Goal: Transaction & Acquisition: Download file/media

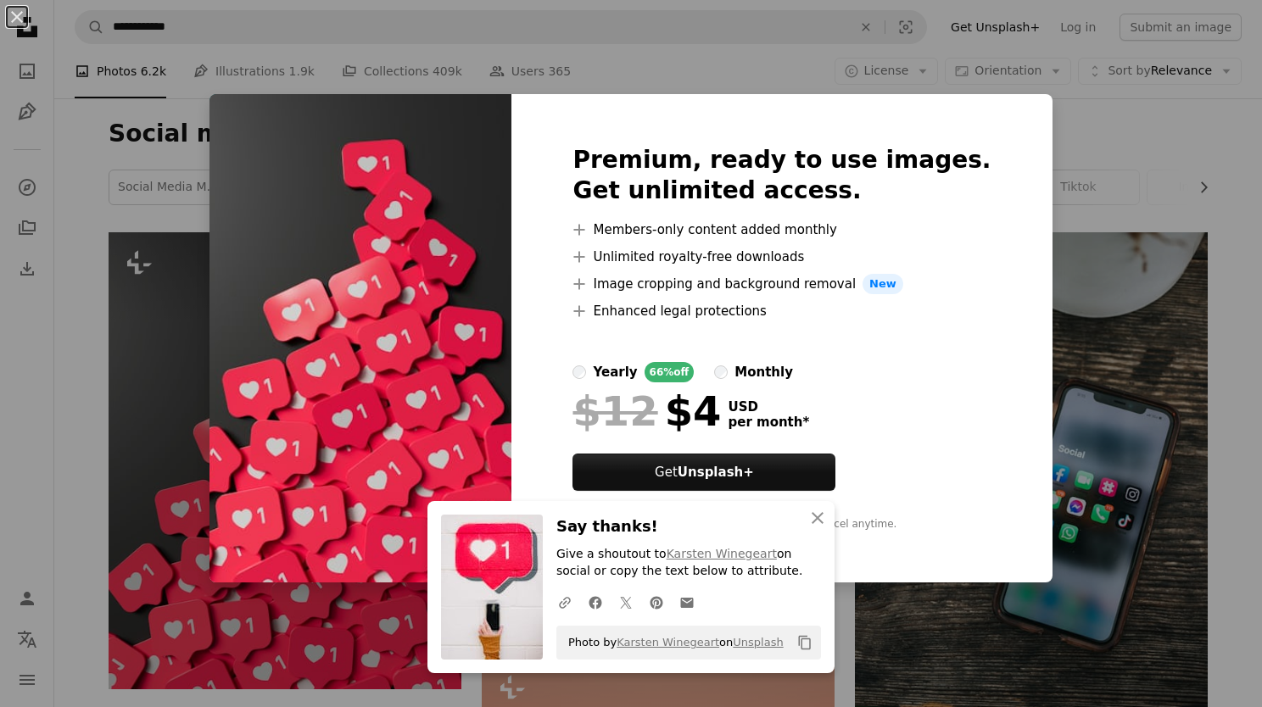
drag, startPoint x: 248, startPoint y: 366, endPoint x: 381, endPoint y: 449, distance: 156.2
click at [381, 449] on img at bounding box center [360, 338] width 302 height 488
drag, startPoint x: 373, startPoint y: 415, endPoint x: 183, endPoint y: 417, distance: 189.9
click at [146, 437] on div "An X shape Premium, ready to use images. Get unlimited access. A plus sign Memb…" at bounding box center [631, 353] width 1262 height 707
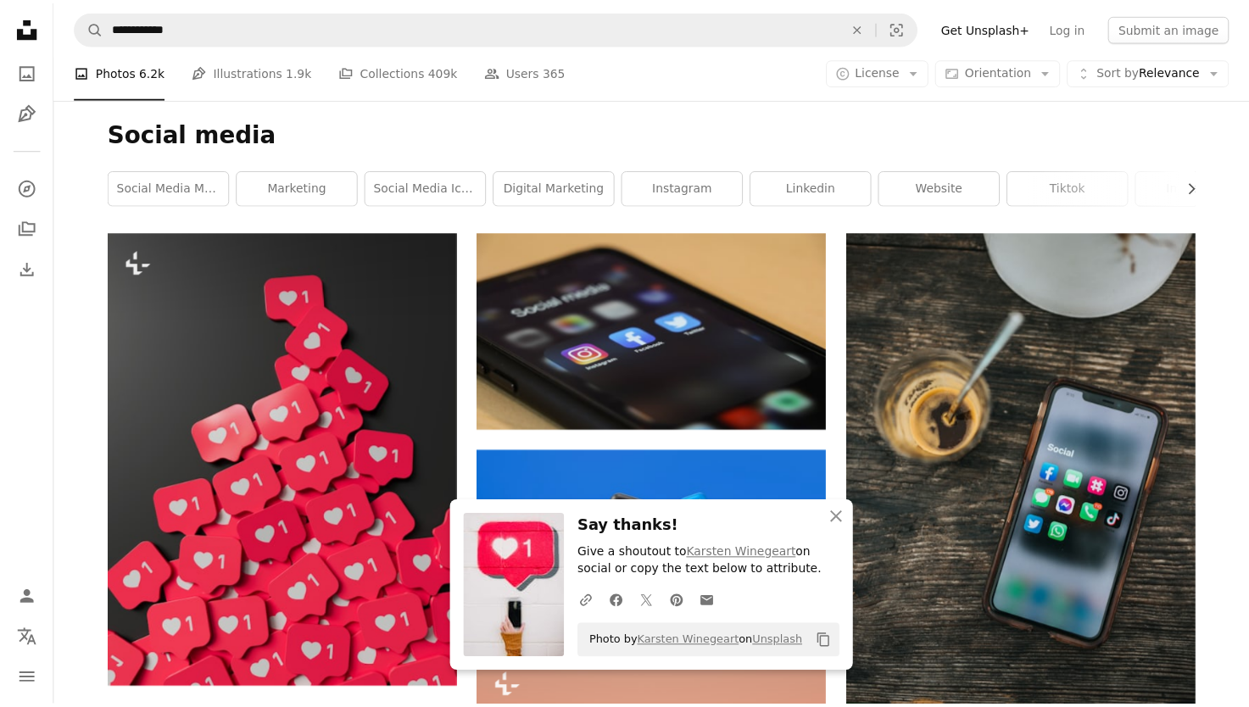
scroll to position [370, 0]
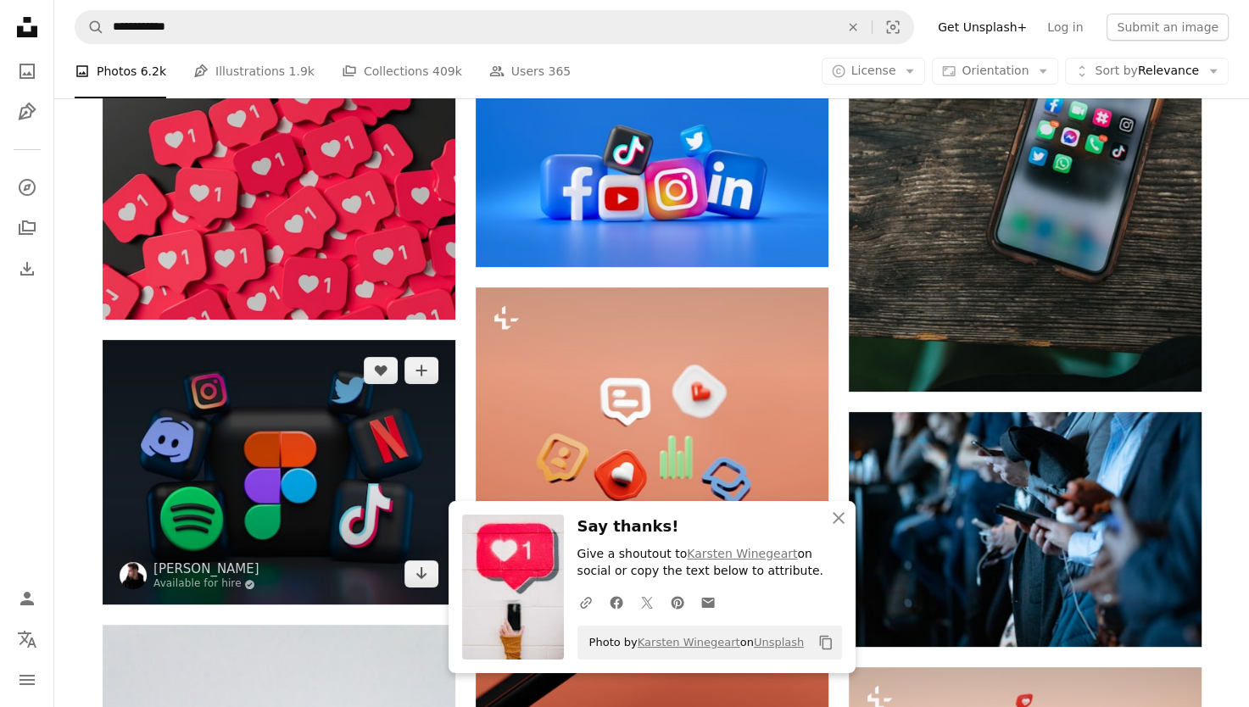
click at [207, 405] on img at bounding box center [279, 472] width 353 height 265
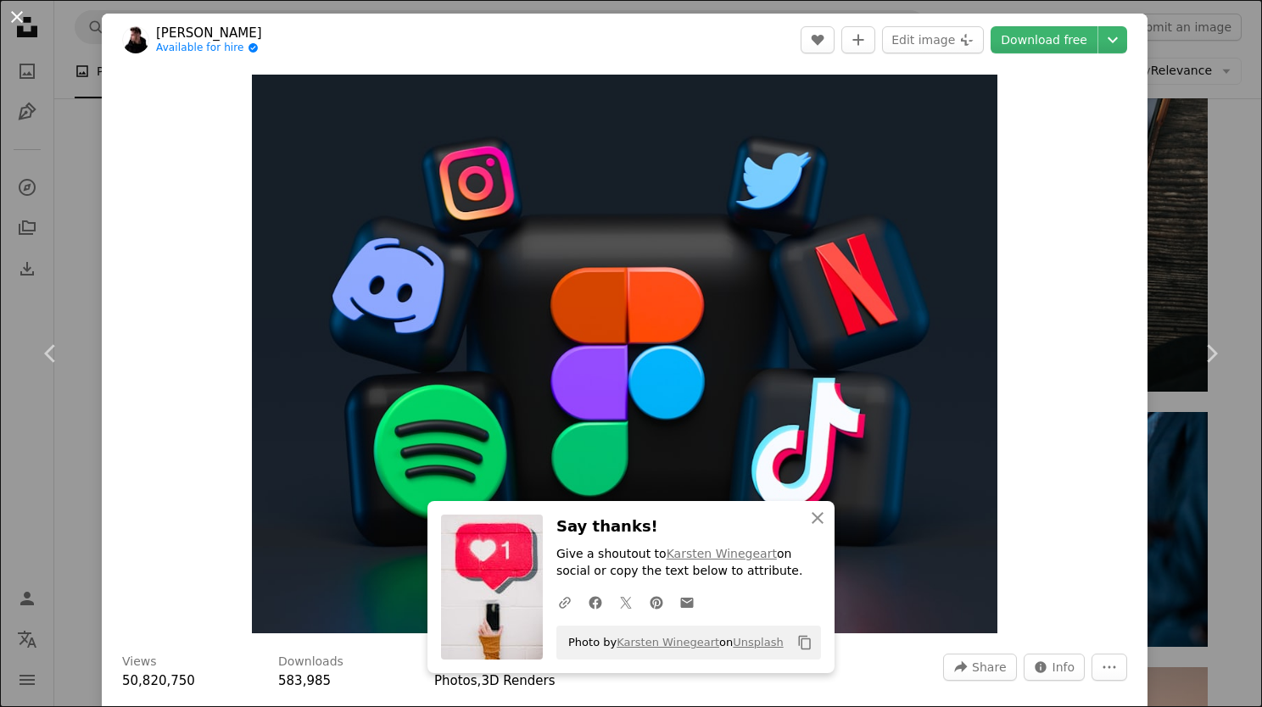
click at [12, 14] on button "An X shape" at bounding box center [17, 17] width 20 height 20
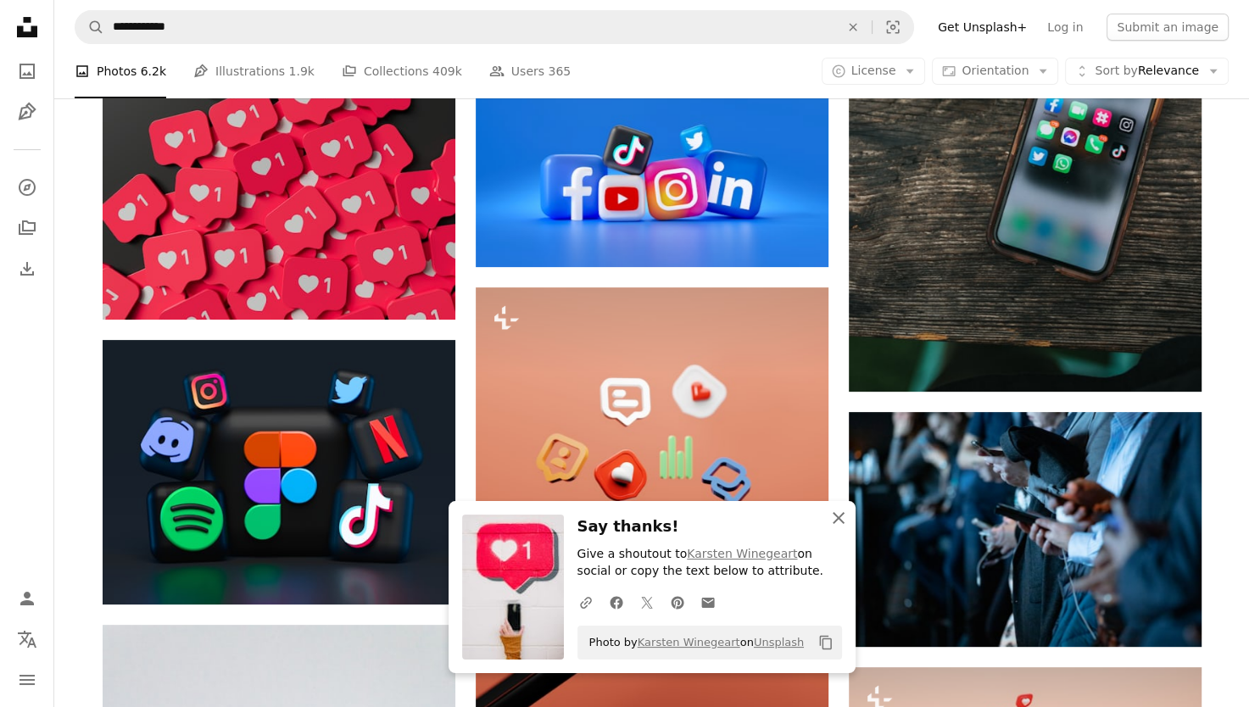
click at [844, 526] on icon "An X shape" at bounding box center [838, 518] width 20 height 20
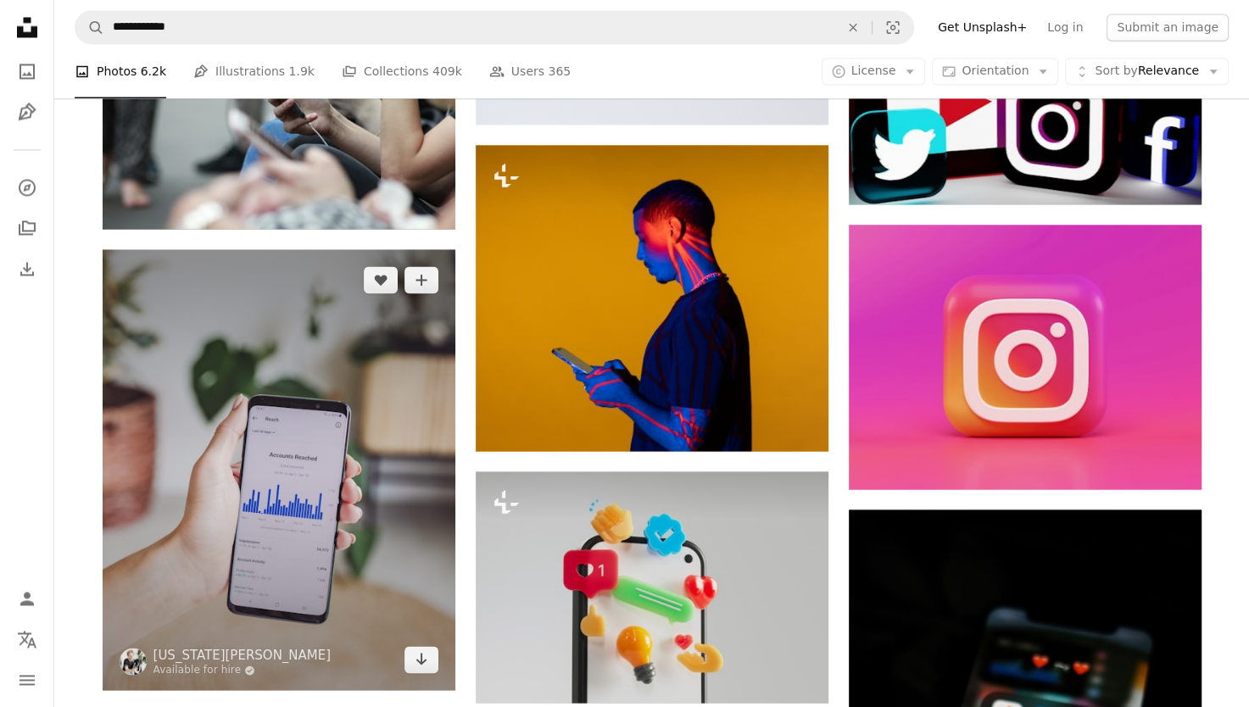
scroll to position [3167, 0]
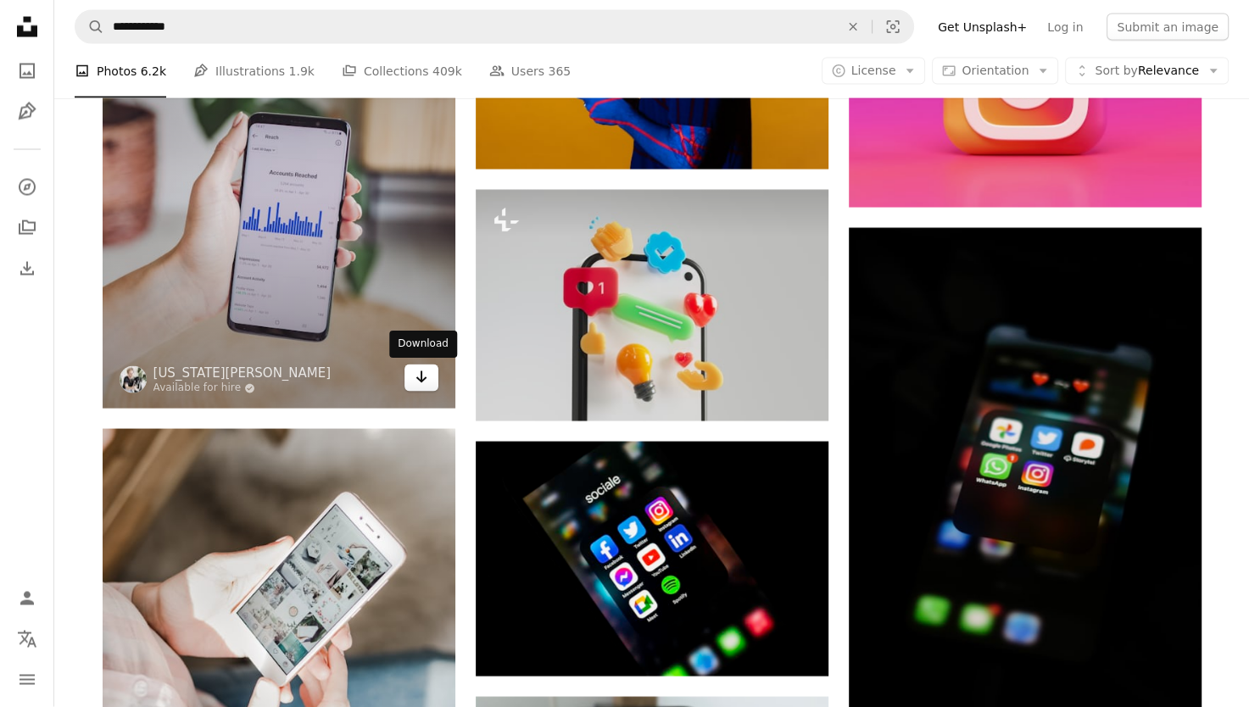
click at [417, 385] on icon "Arrow pointing down" at bounding box center [422, 377] width 14 height 20
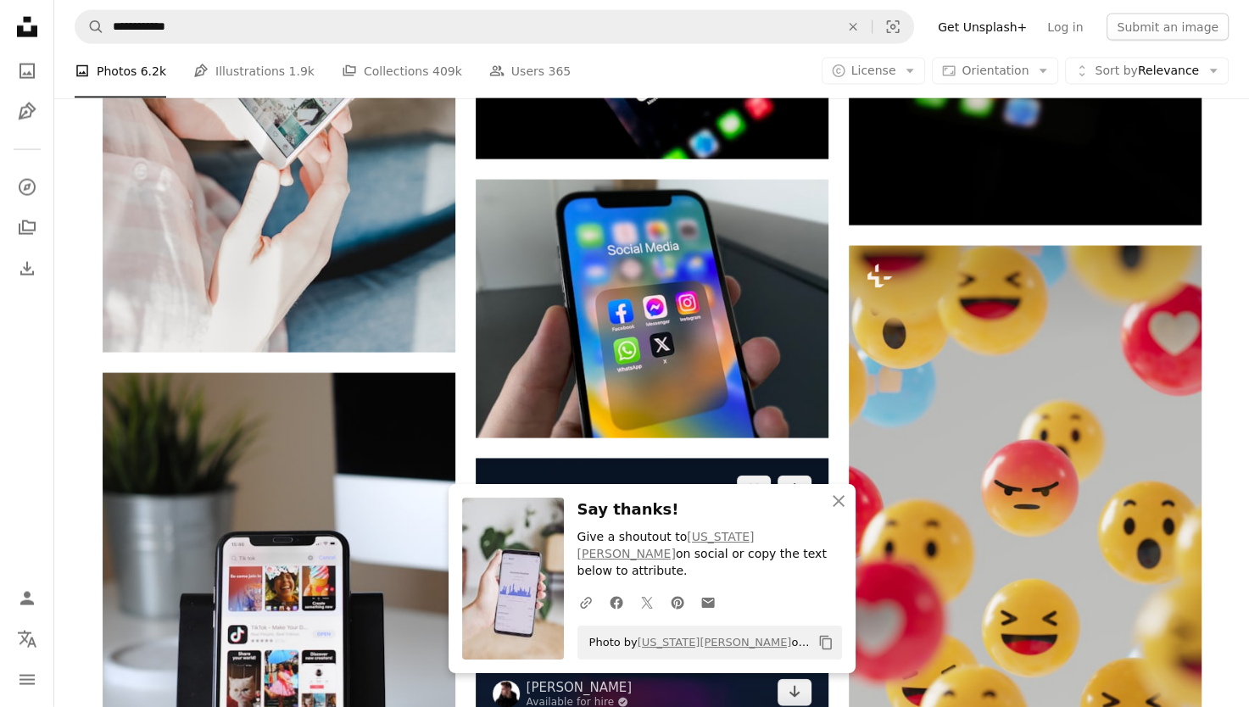
scroll to position [3931, 0]
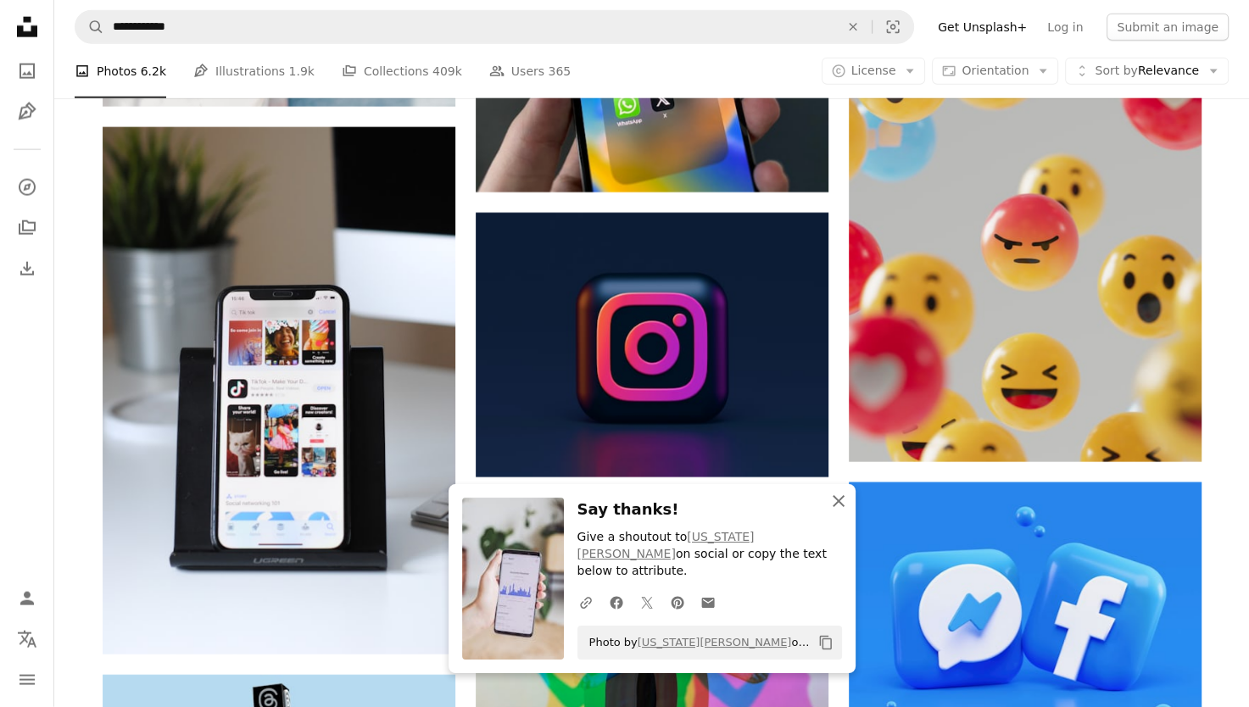
click at [834, 507] on icon "button" at bounding box center [839, 501] width 12 height 12
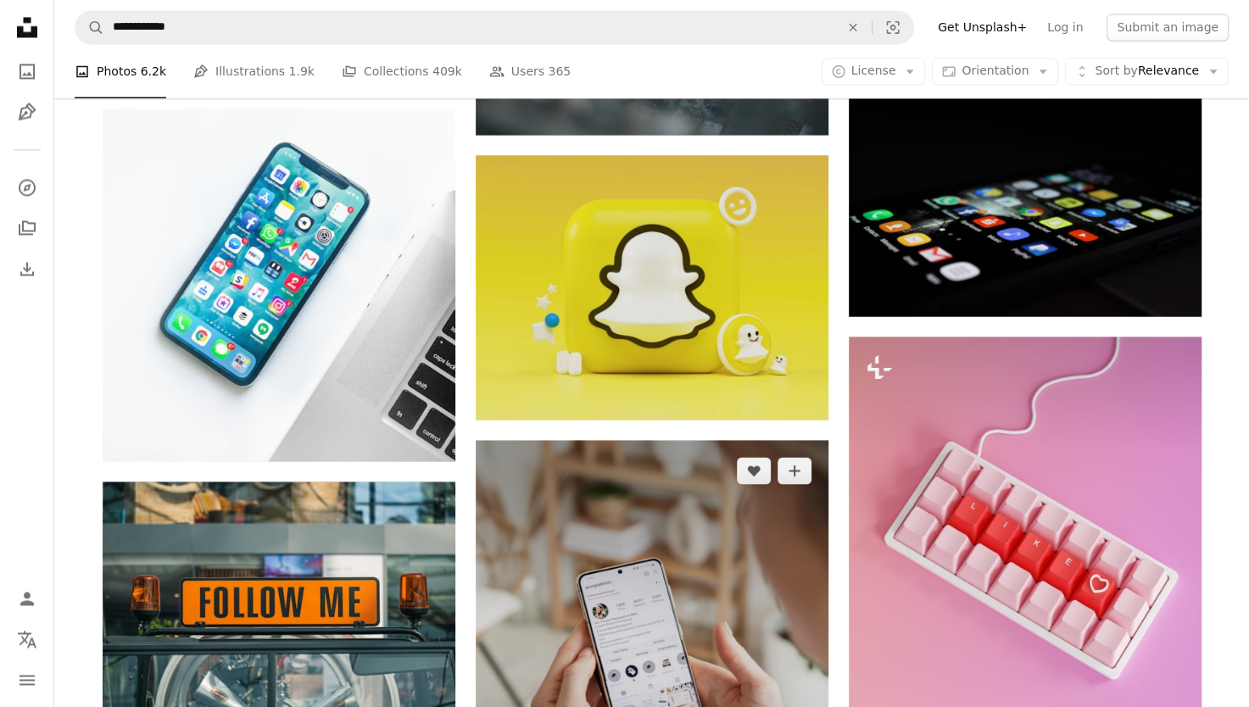
scroll to position [15546, 0]
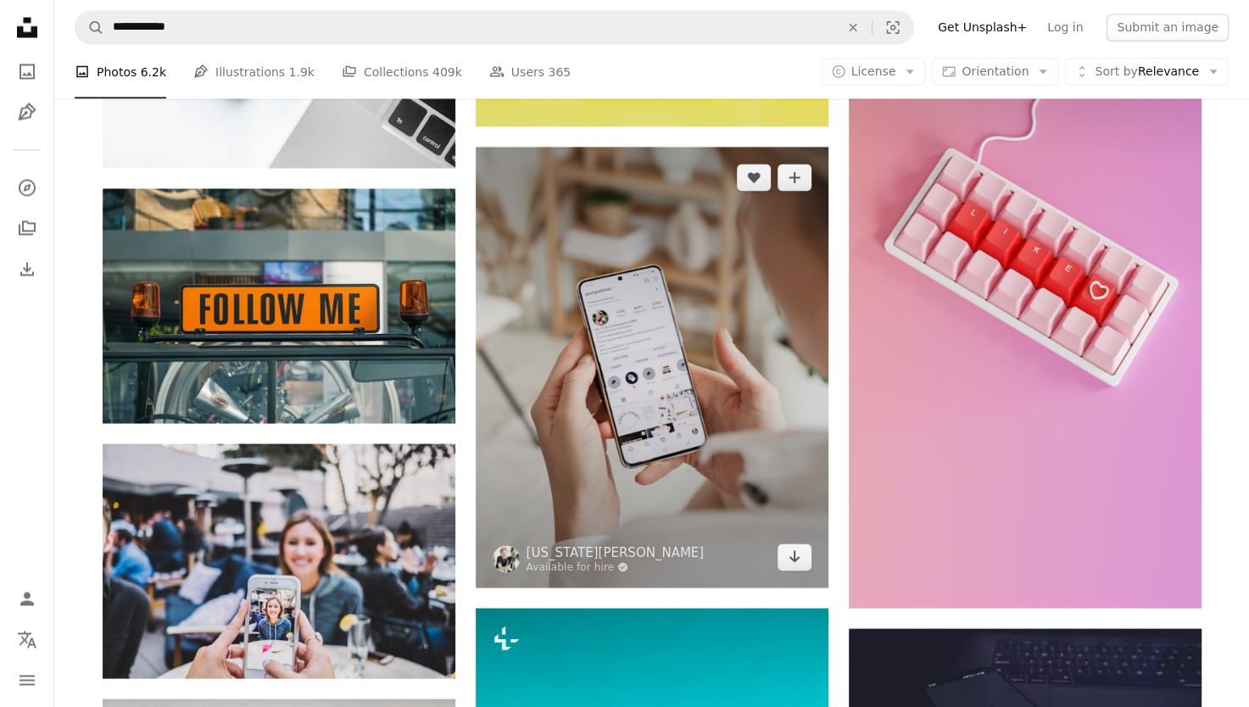
drag, startPoint x: 620, startPoint y: 411, endPoint x: 590, endPoint y: 415, distance: 29.9
click at [590, 415] on img at bounding box center [652, 367] width 353 height 441
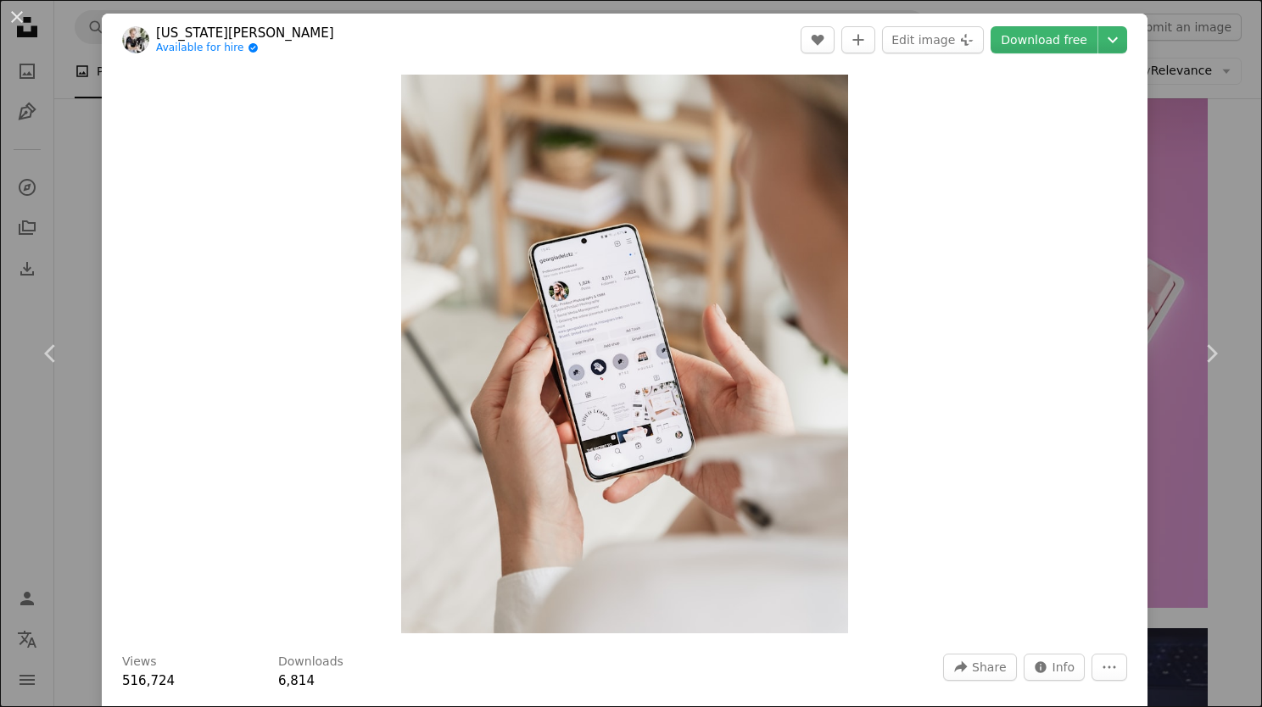
click at [1184, 100] on div "An X shape Chevron left Chevron right [US_STATE][PERSON_NAME] Available for hir…" at bounding box center [631, 353] width 1262 height 707
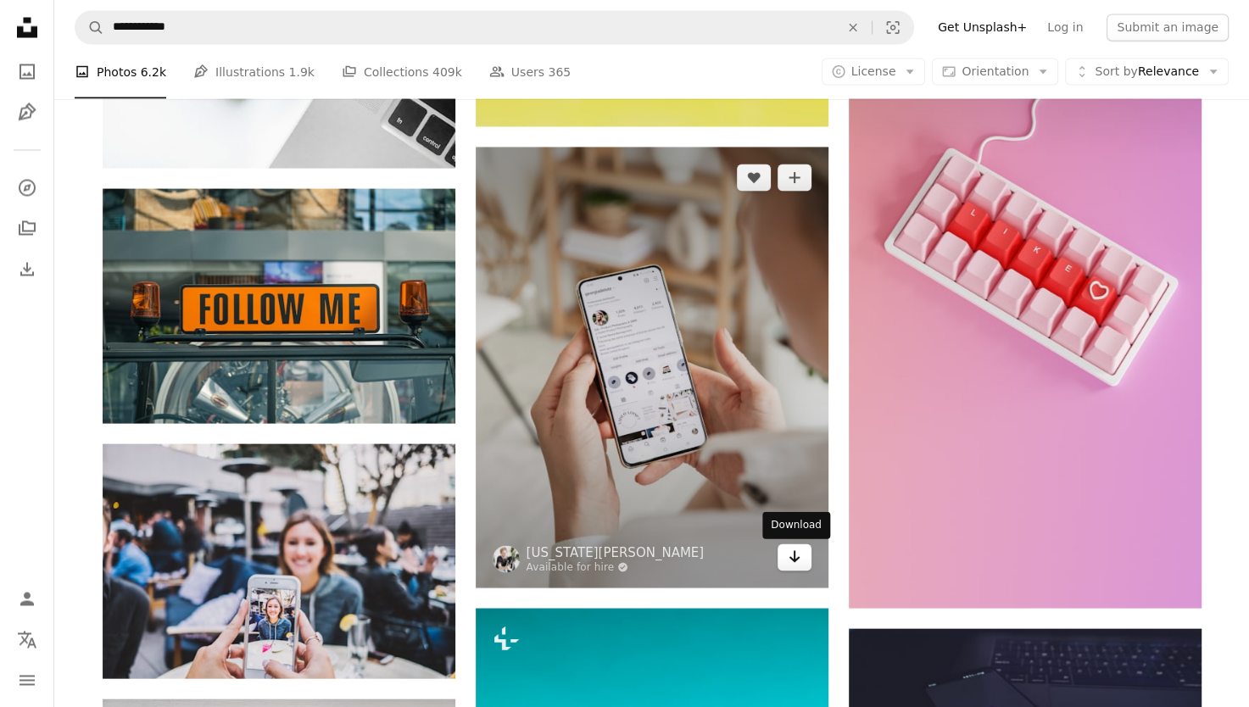
click at [794, 569] on link "Arrow pointing down" at bounding box center [794, 556] width 34 height 27
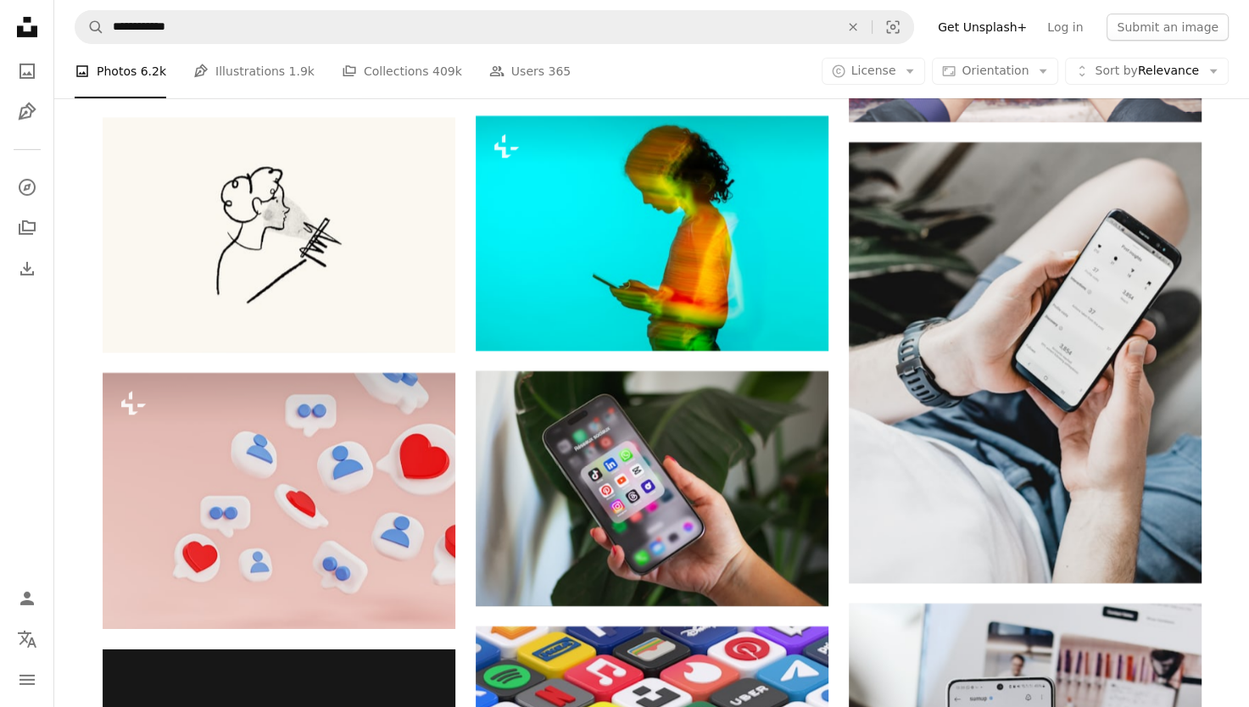
scroll to position [23998, 0]
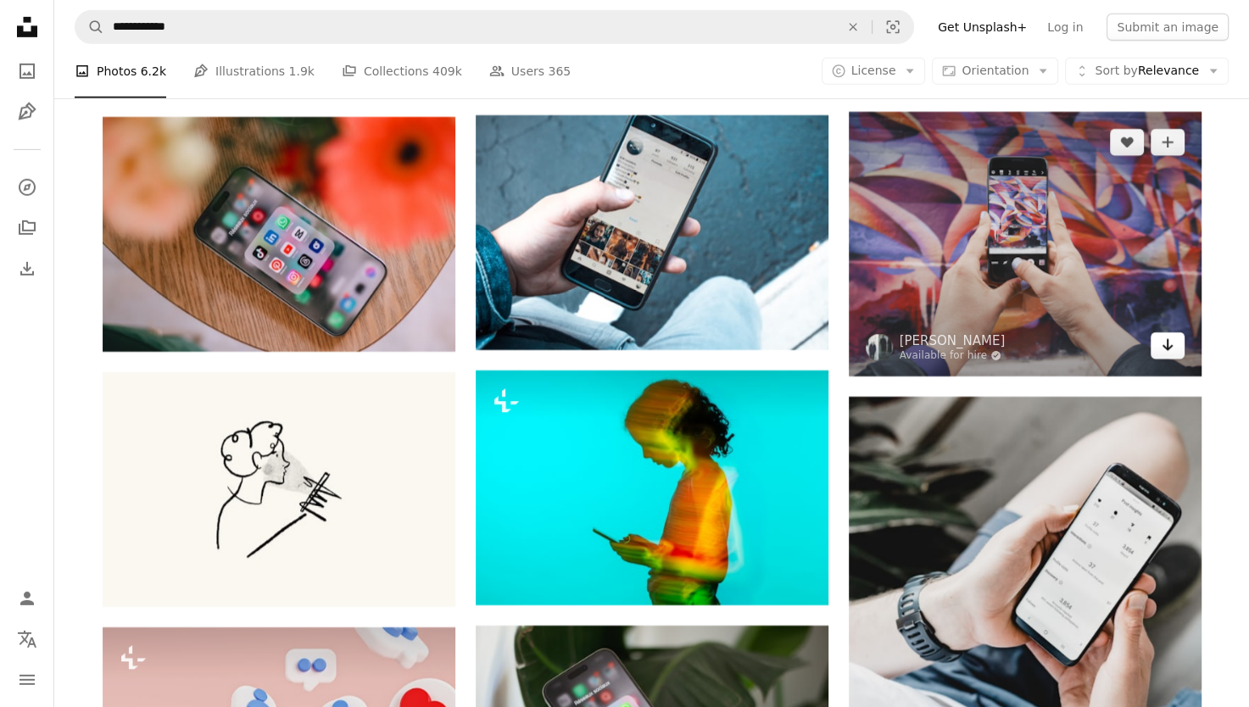
click at [1176, 359] on link "Arrow pointing down" at bounding box center [1167, 345] width 34 height 27
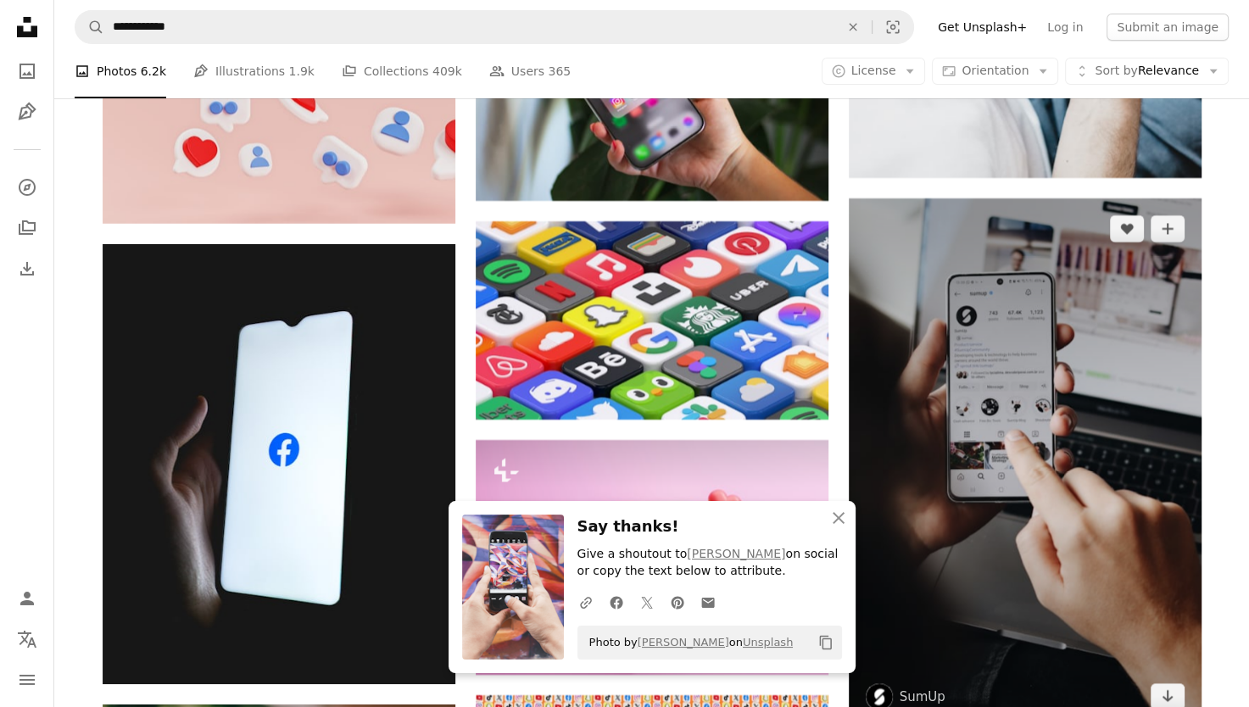
scroll to position [24677, 0]
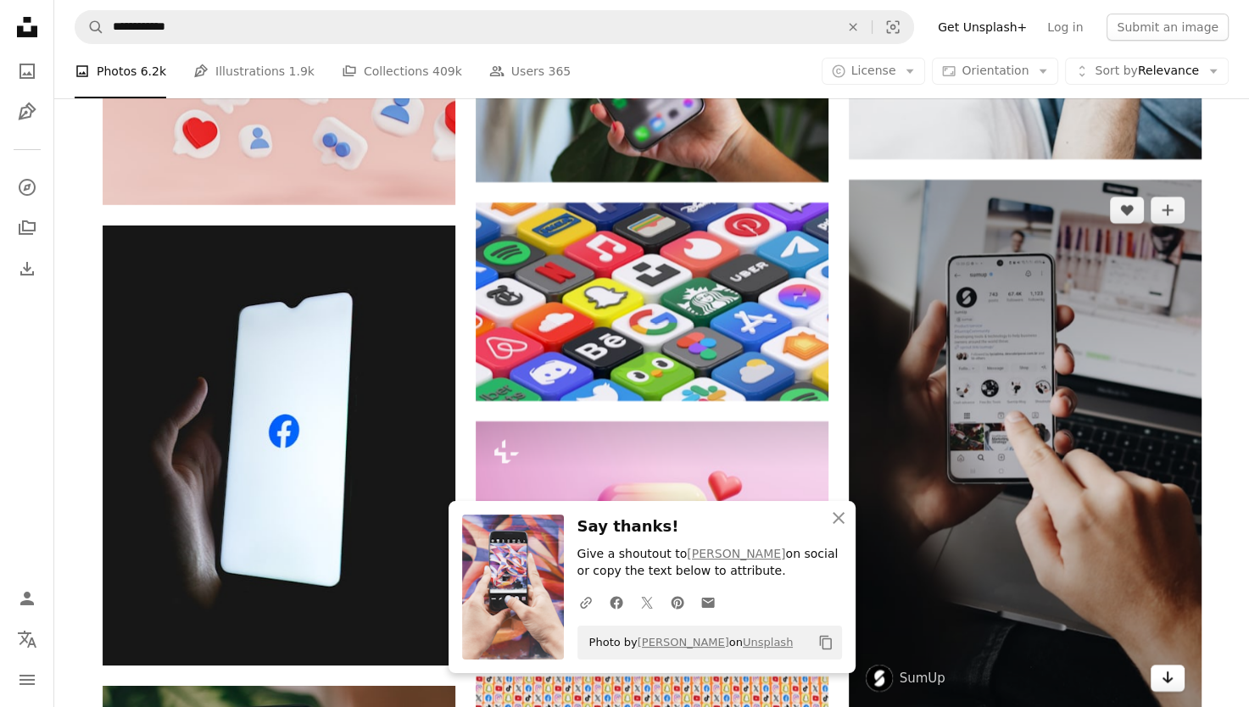
click at [1168, 687] on icon "Arrow pointing down" at bounding box center [1168, 677] width 14 height 20
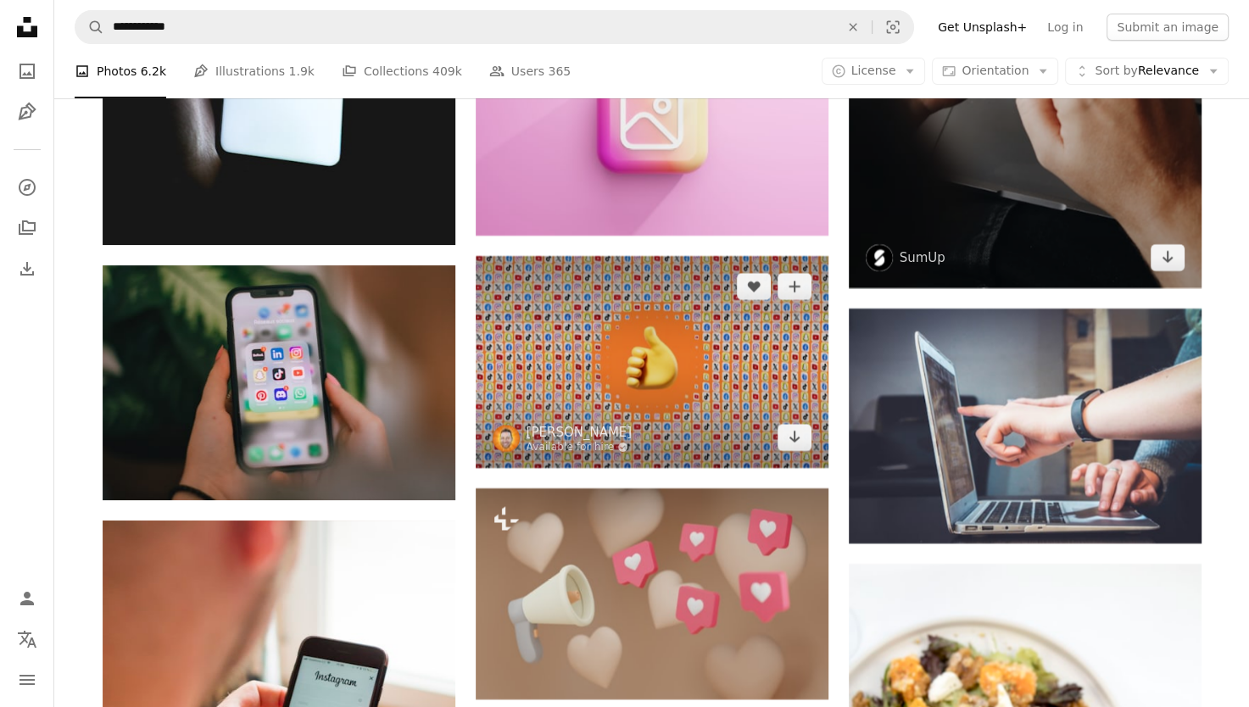
scroll to position [25016, 0]
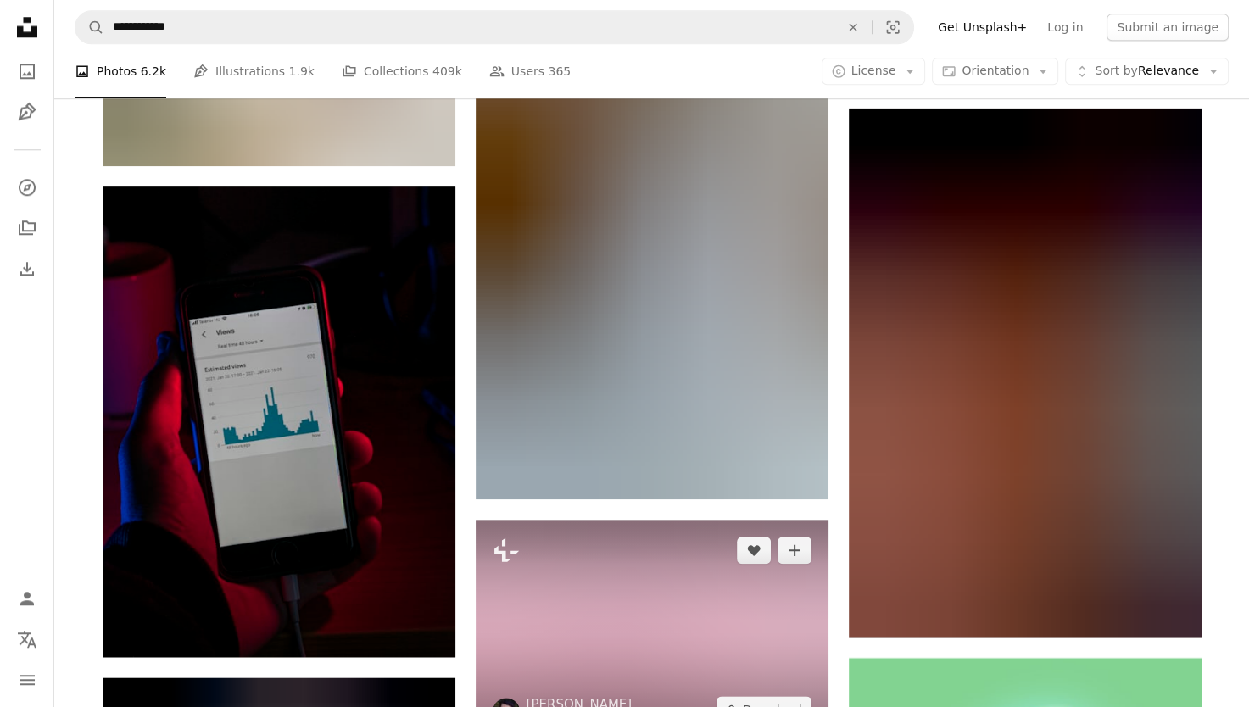
scroll to position [26881, 0]
